Goal: Information Seeking & Learning: Check status

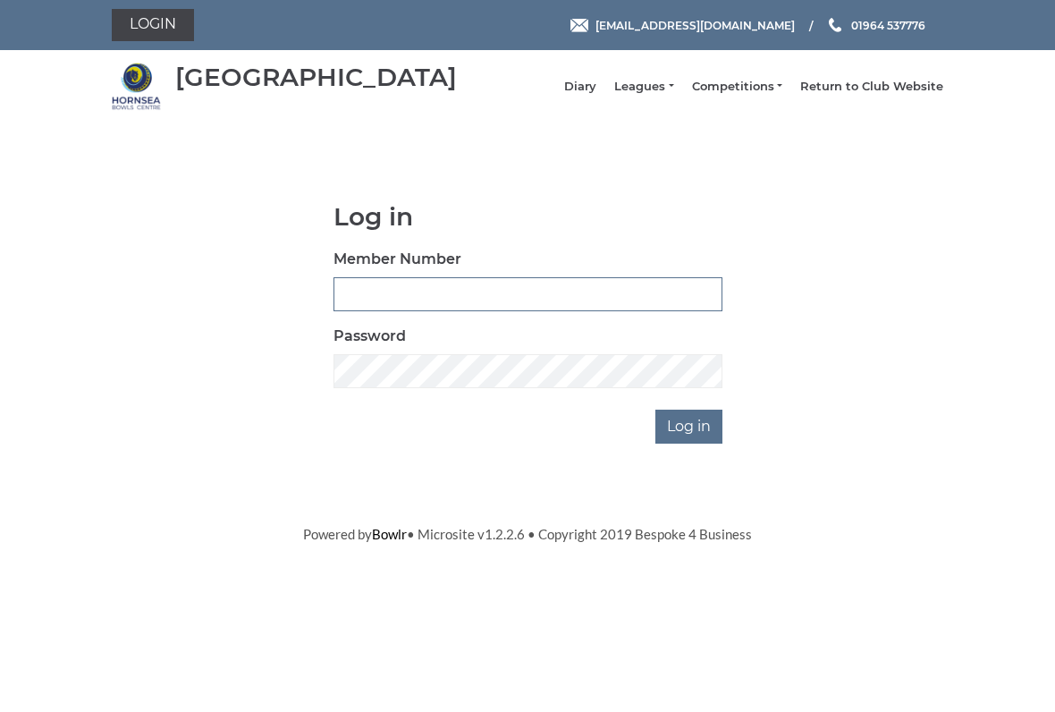
type input "0927"
click at [690, 439] on input "Log in" at bounding box center [688, 426] width 67 height 34
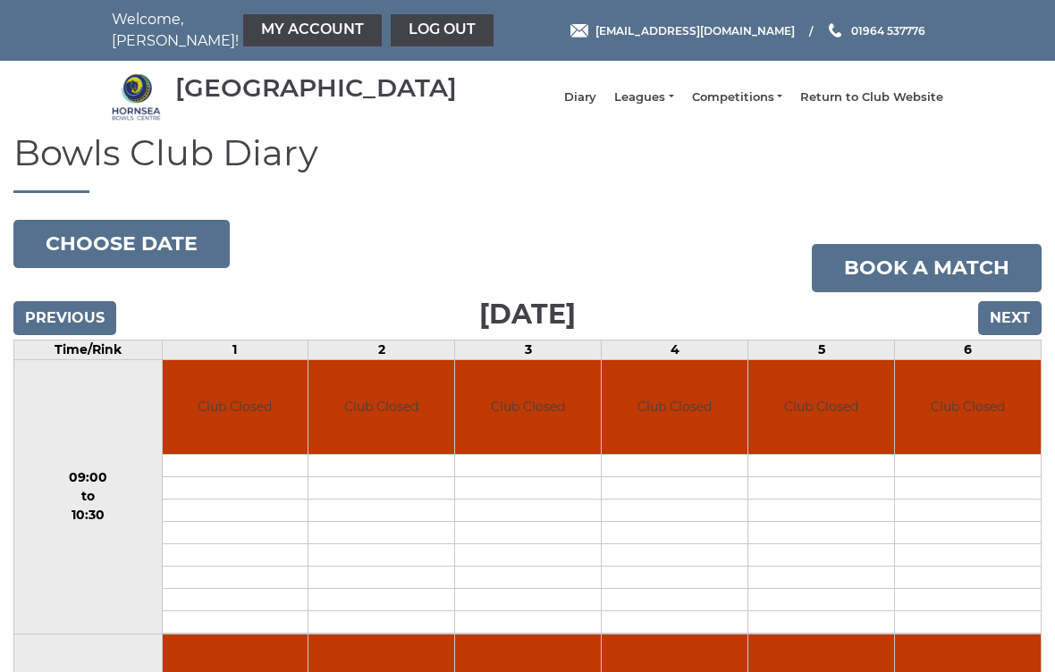
click at [151, 32] on nav "Welcome, John! My Account Log out" at bounding box center [277, 30] width 331 height 43
click at [287, 21] on link "My Account" at bounding box center [312, 30] width 139 height 32
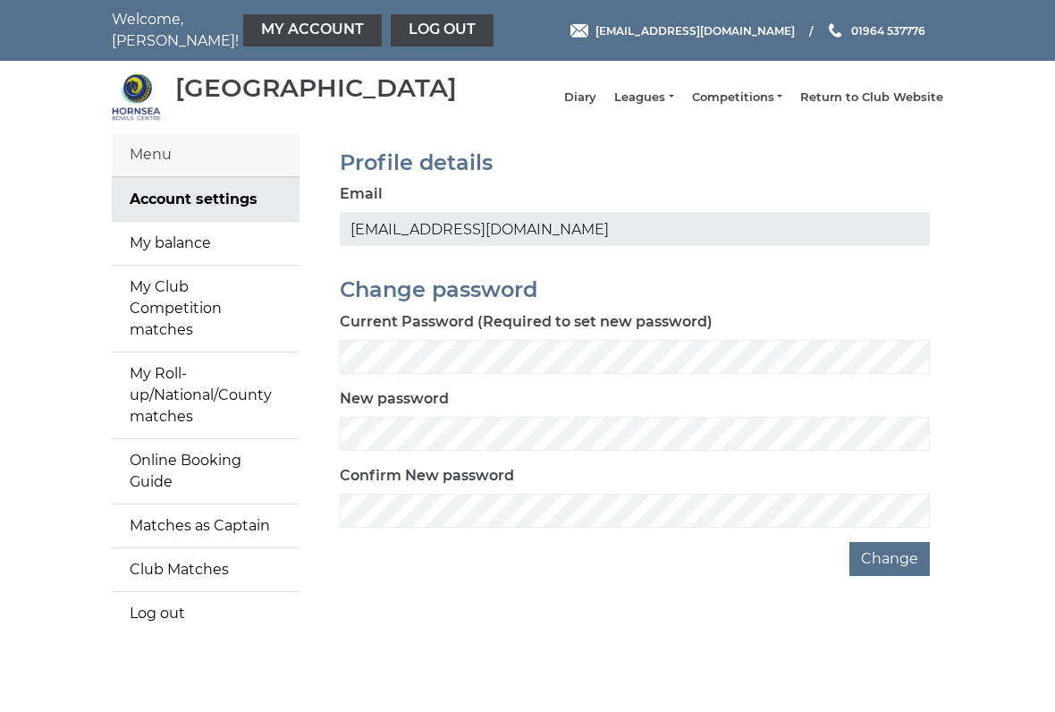
click at [668, 102] on link "Leagues" at bounding box center [643, 97] width 59 height 16
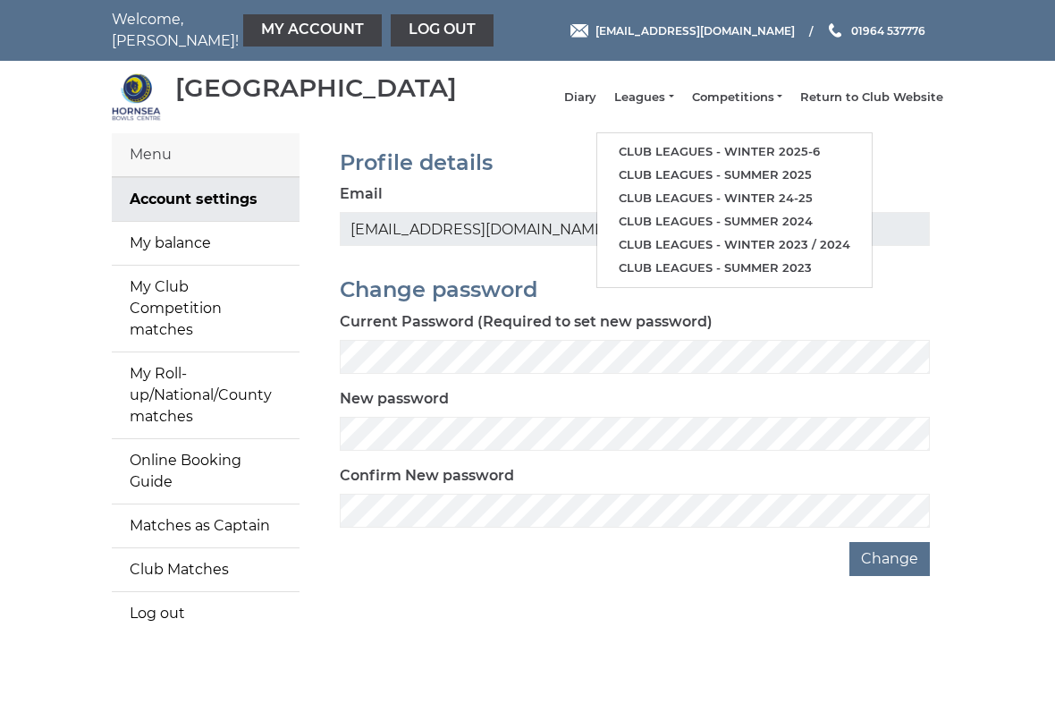
click at [789, 156] on link "Club leagues - Winter 2025-6" at bounding box center [734, 151] width 274 height 23
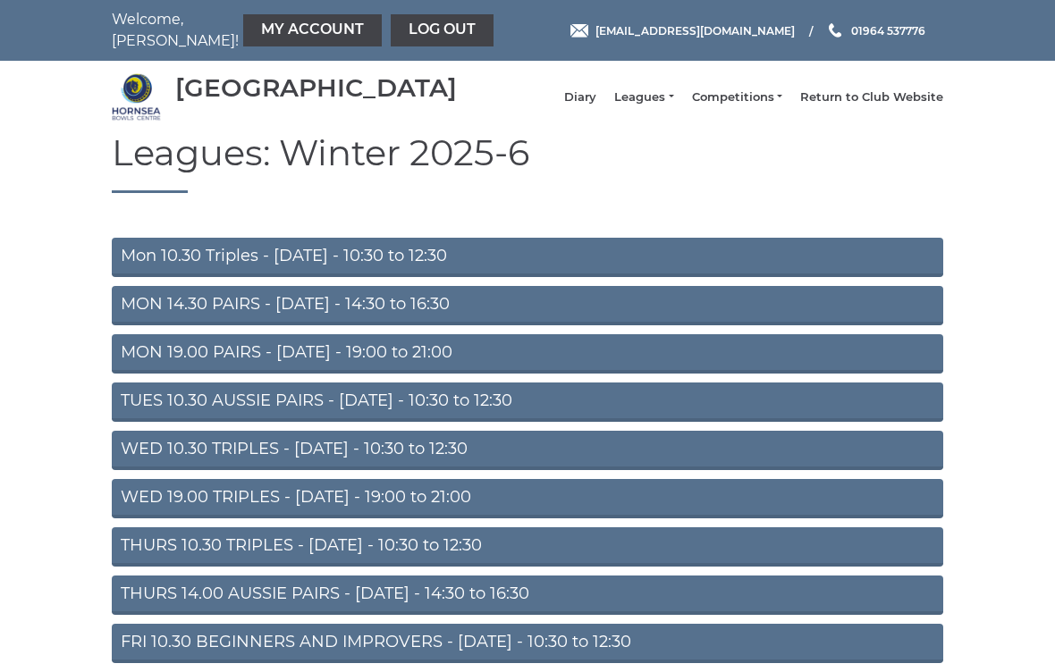
click at [430, 267] on link "Mon 10.30 Triples - Monday - 10:30 to 12:30" at bounding box center [527, 257] width 831 height 39
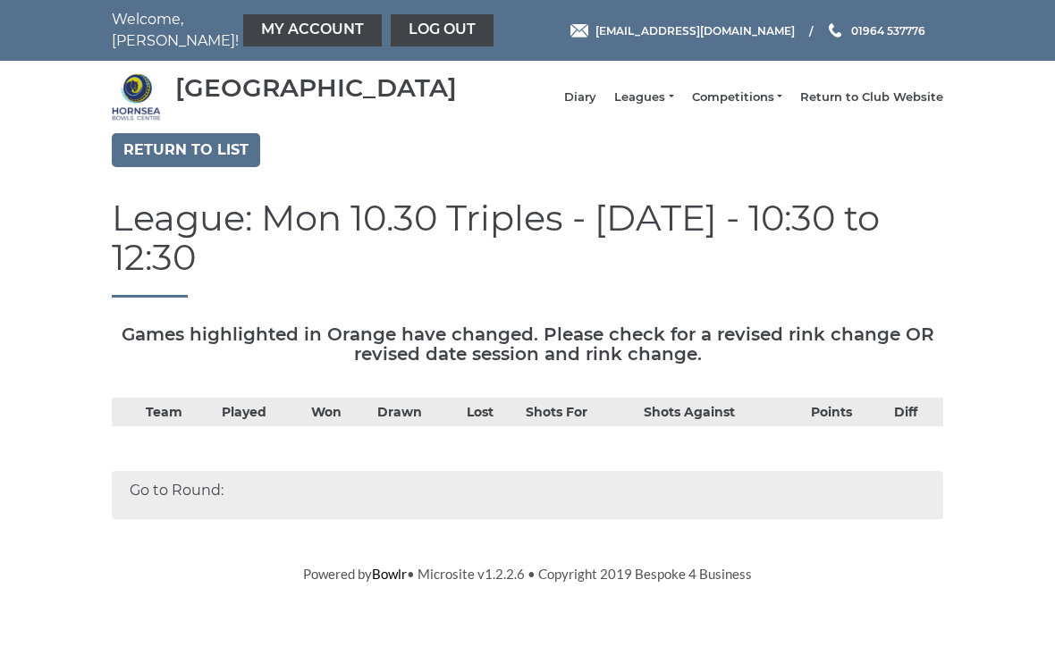
click at [192, 471] on div "Go to Round:" at bounding box center [527, 495] width 831 height 48
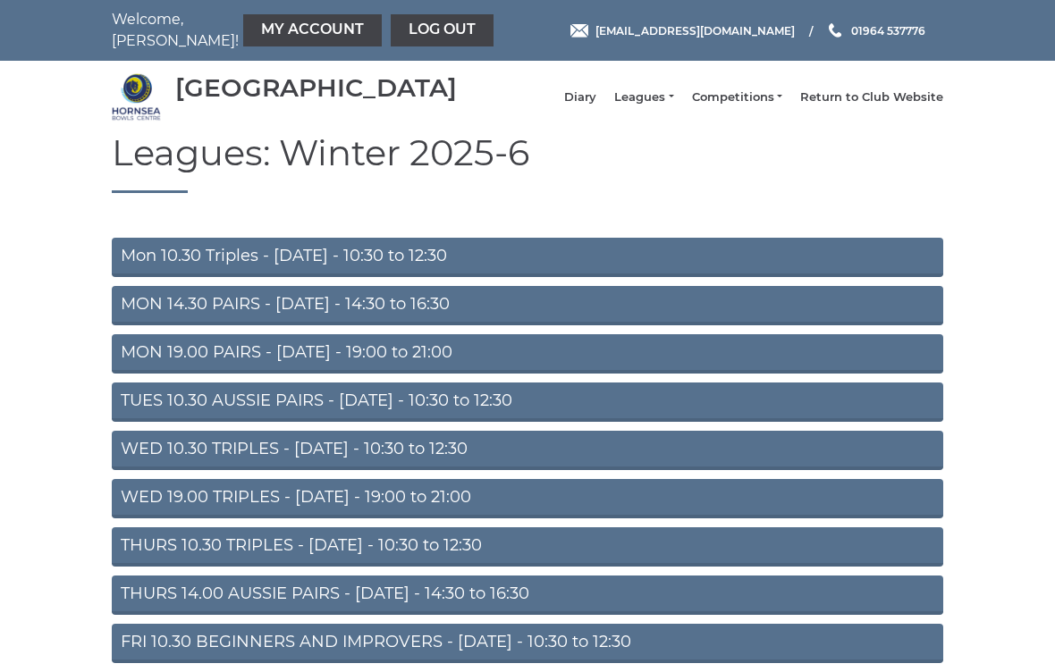
click at [482, 550] on link "THURS 10.30 TRIPLES - [DATE] - 10:30 to 12:30" at bounding box center [527, 546] width 831 height 39
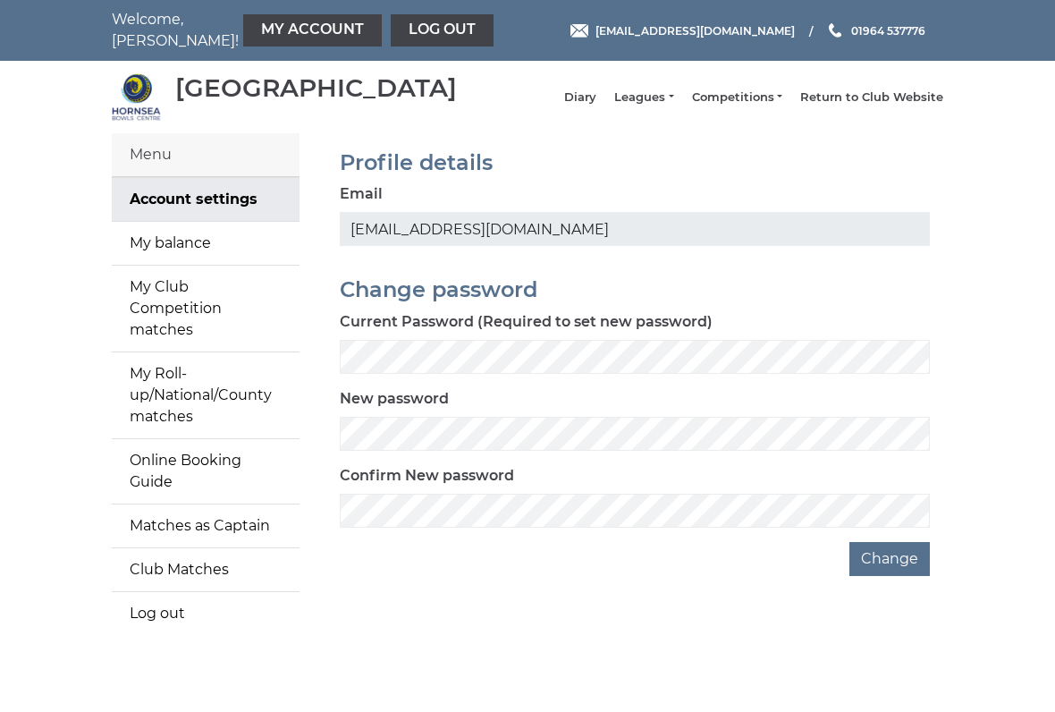
click at [894, 98] on link "Return to Club Website" at bounding box center [871, 97] width 143 height 16
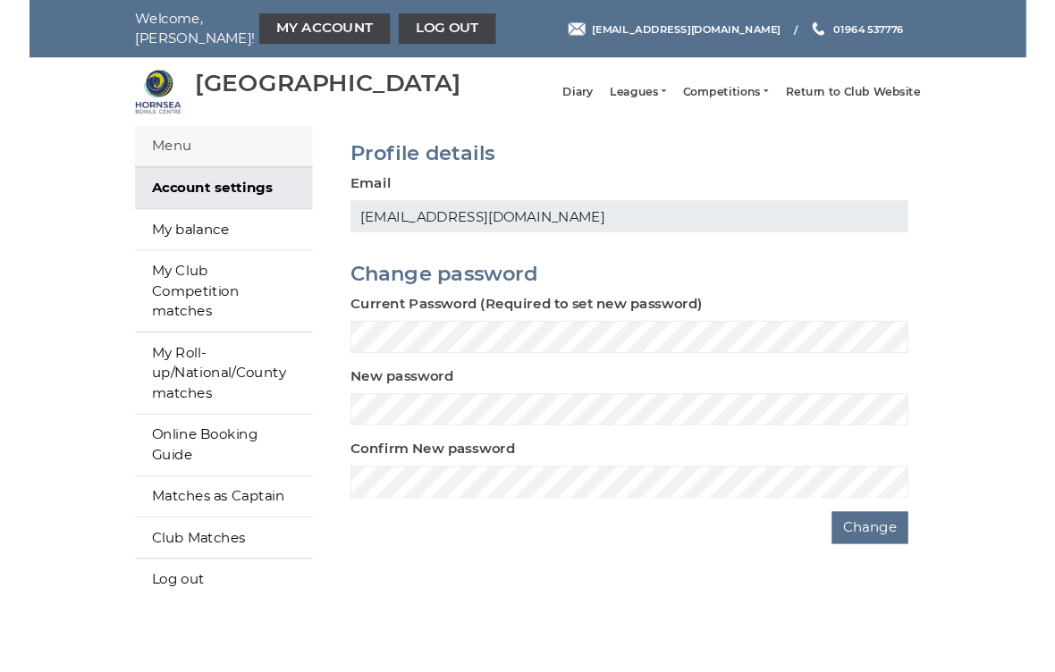
scroll to position [39, 0]
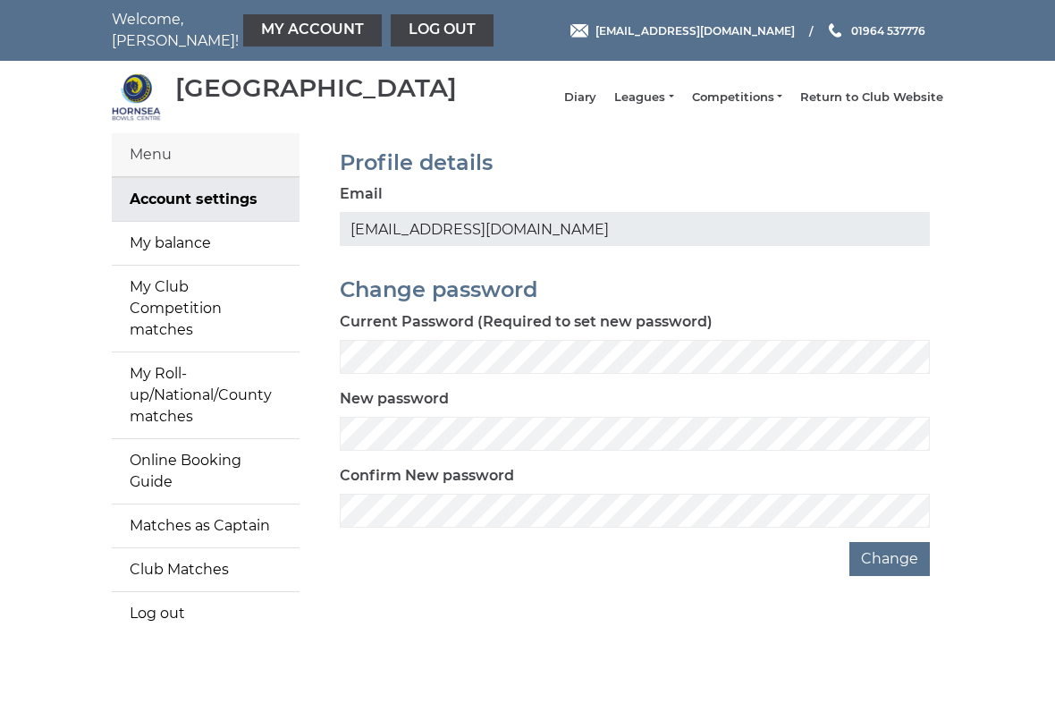
scroll to position [15, 0]
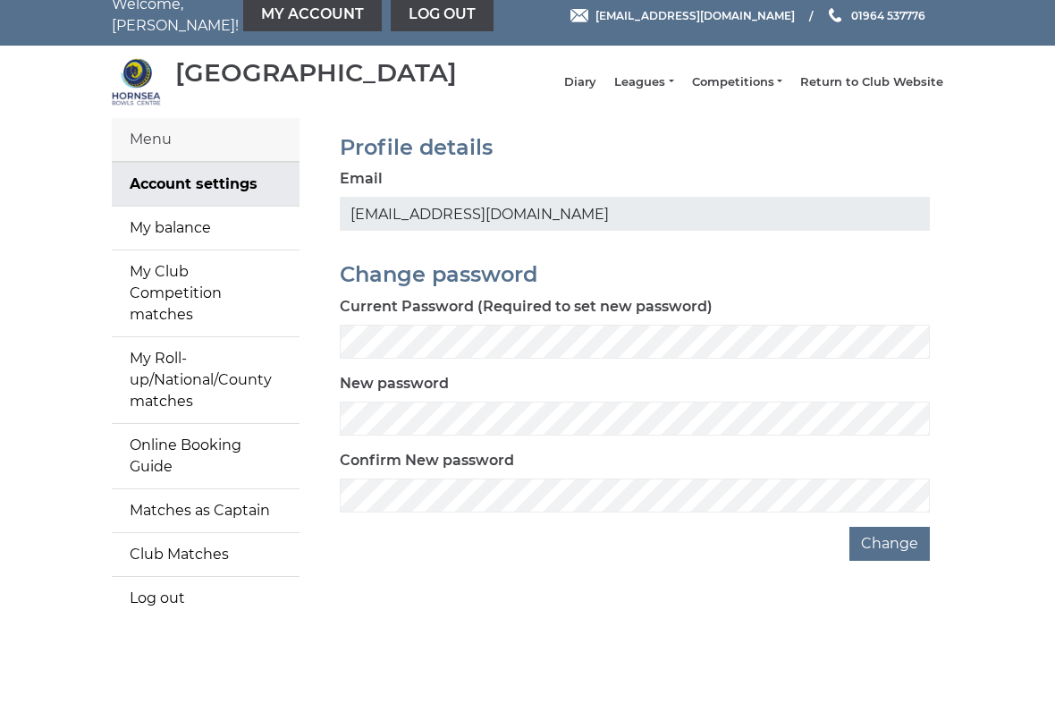
click at [399, 22] on link "Log out" at bounding box center [442, 15] width 103 height 32
